Goal: Check status: Check status

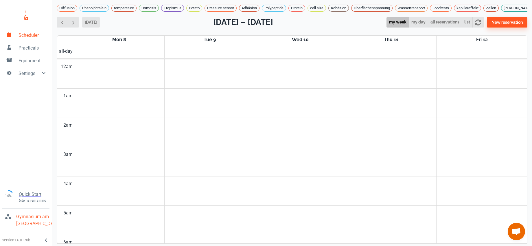
scroll to position [67, 0]
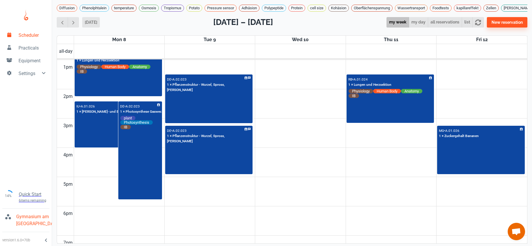
scroll to position [378, 0]
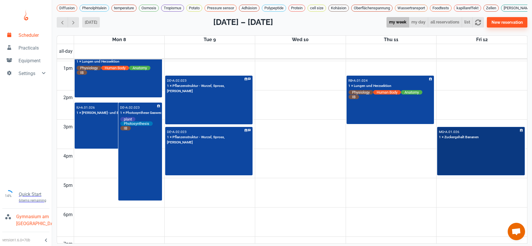
click at [462, 158] on div "MG • A.01.026 1 × Zuckergehalt Bananen" at bounding box center [481, 150] width 87 height 47
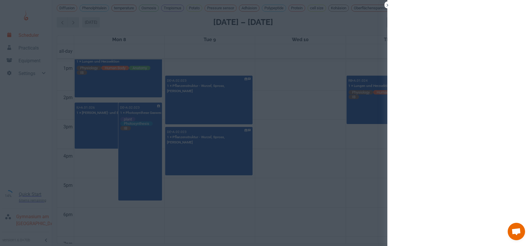
scroll to position [2, 0]
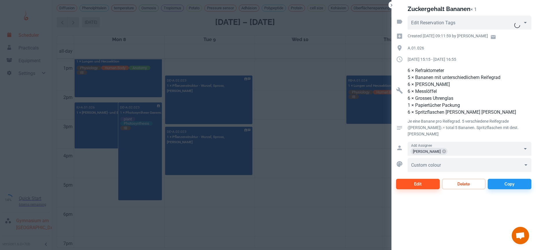
click at [322, 141] on div at bounding box center [268, 125] width 536 height 250
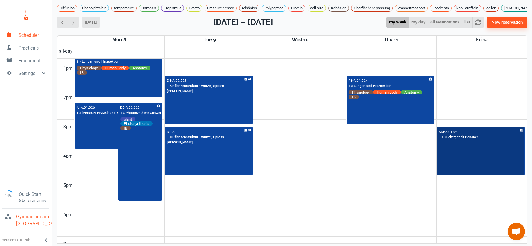
click at [476, 165] on div "MG • A.01.026 1 × Zuckergehalt Bananen" at bounding box center [481, 150] width 87 height 47
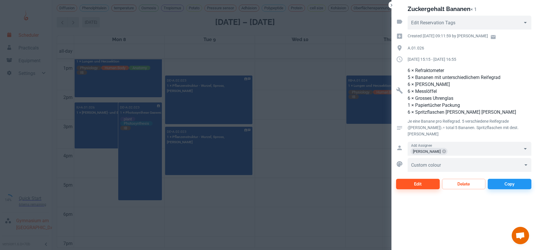
click at [305, 105] on div at bounding box center [268, 125] width 536 height 250
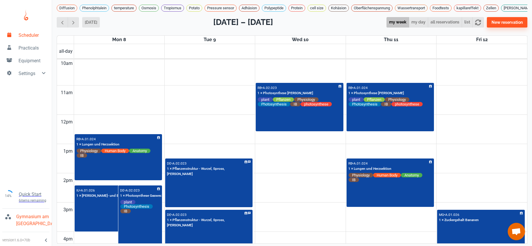
scroll to position [293, 0]
